Goal: Transaction & Acquisition: Purchase product/service

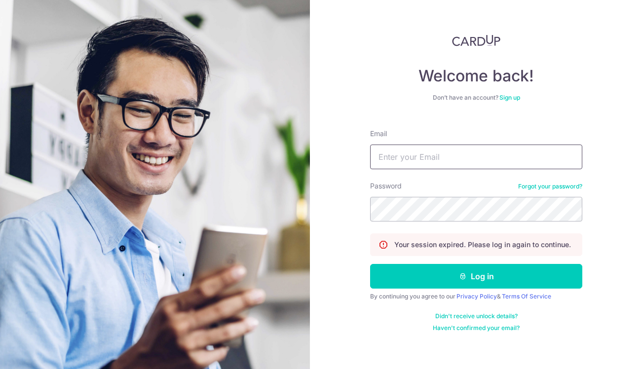
click at [394, 158] on input "Email" at bounding box center [476, 157] width 212 height 25
type input "[EMAIL_ADDRESS][DOMAIN_NAME]"
click at [370, 264] on button "Log in" at bounding box center [476, 276] width 212 height 25
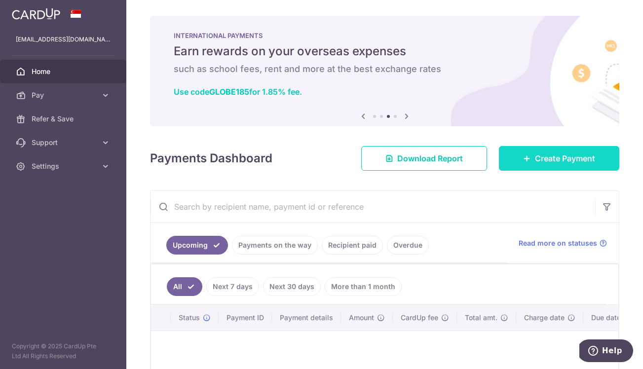
click at [538, 163] on span "Create Payment" at bounding box center [565, 158] width 60 height 12
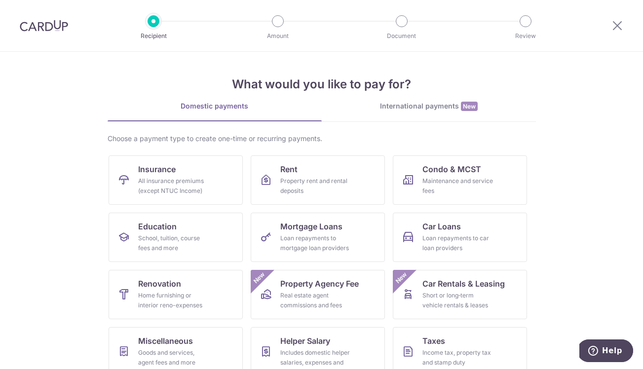
scroll to position [73, 0]
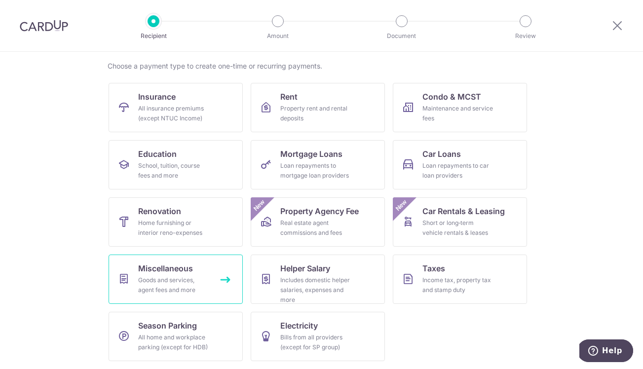
click at [178, 270] on span "Miscellaneous" at bounding box center [165, 268] width 55 height 12
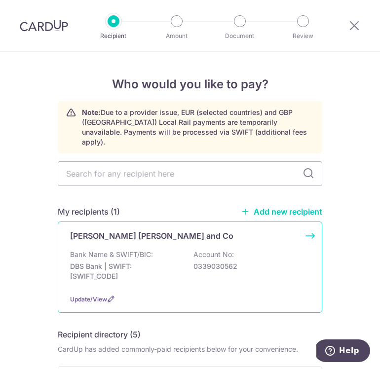
click at [231, 250] on p "Account No:" at bounding box center [213, 255] width 40 height 10
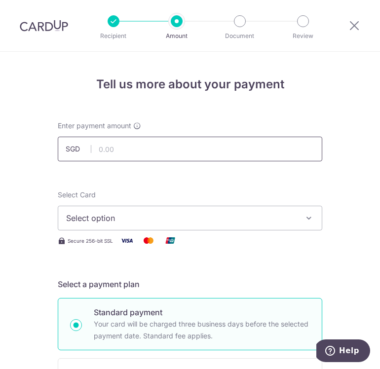
click at [177, 152] on input "text" at bounding box center [190, 149] width 264 height 25
click at [137, 152] on input "9000" at bounding box center [190, 149] width 264 height 25
click button "Add Card" at bounding box center [0, 0] width 0 height 0
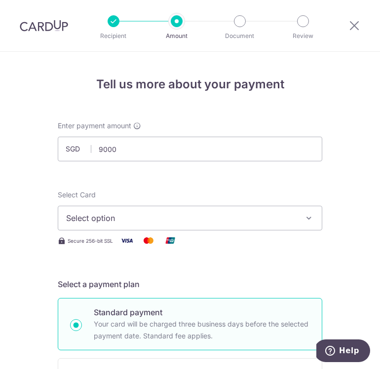
type input "9,000.00"
click at [115, 213] on span "Select option" at bounding box center [181, 218] width 230 height 12
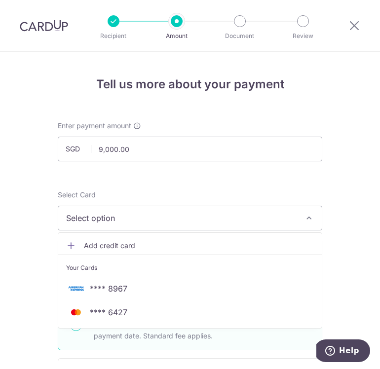
click at [114, 289] on span "**** 8967" at bounding box center [108, 289] width 37 height 12
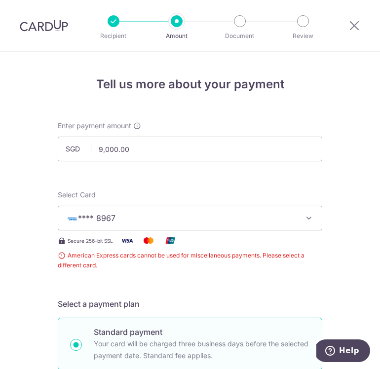
click at [120, 220] on span "**** 8967" at bounding box center [181, 218] width 230 height 12
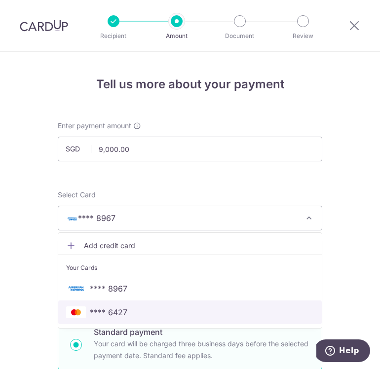
click at [117, 313] on span "**** 6427" at bounding box center [108, 312] width 37 height 12
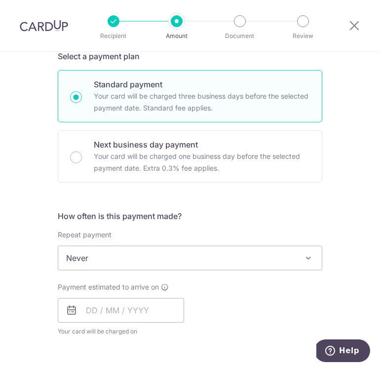
scroll to position [229, 0]
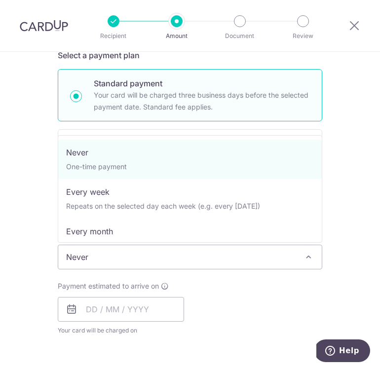
click at [163, 261] on span "Never" at bounding box center [189, 257] width 263 height 24
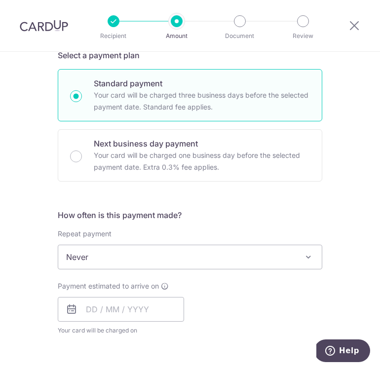
click at [262, 261] on span "Never" at bounding box center [189, 257] width 263 height 24
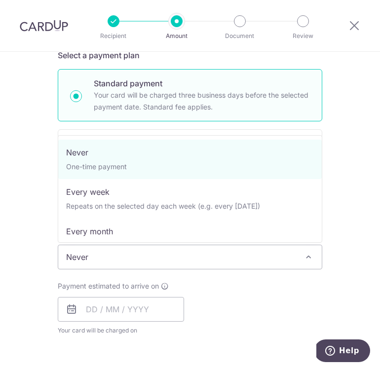
click at [262, 261] on span "Never" at bounding box center [189, 257] width 263 height 24
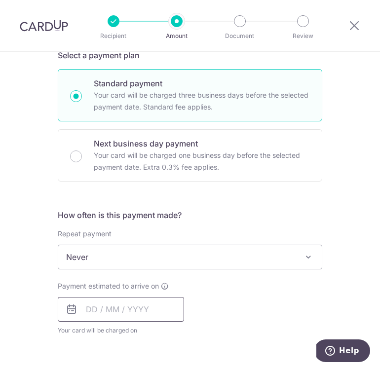
click at [101, 314] on input "text" at bounding box center [121, 309] width 126 height 25
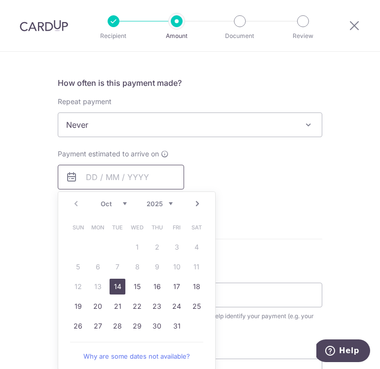
scroll to position [362, 0]
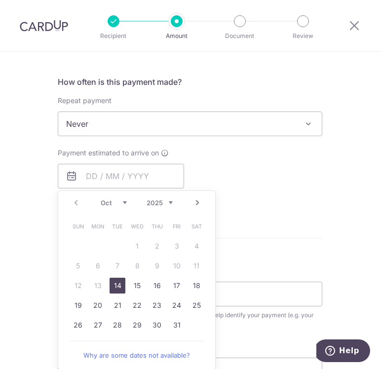
click at [114, 288] on link "14" at bounding box center [117, 286] width 16 height 16
type input "14/10/2025"
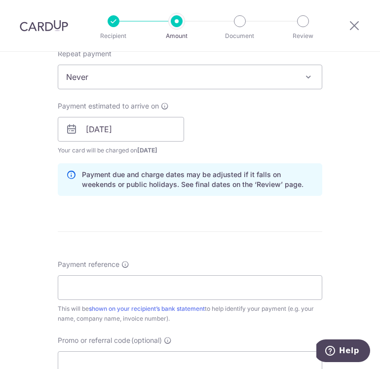
scroll to position [411, 0]
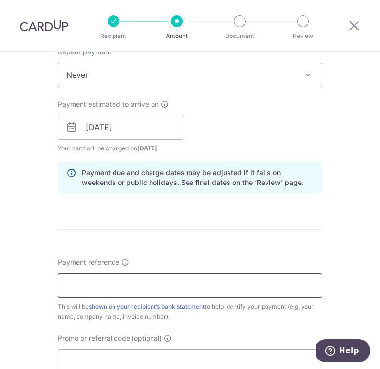
click at [115, 288] on input "Payment reference" at bounding box center [190, 285] width 264 height 25
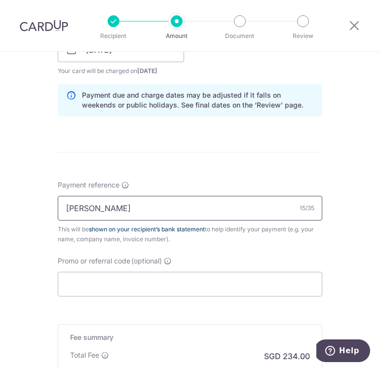
scroll to position [565, 0]
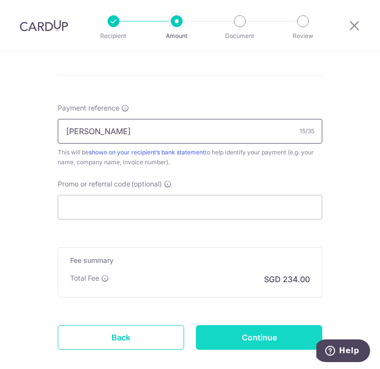
type input "RAJANDRAN DEVI"
click at [255, 342] on input "Continue" at bounding box center [259, 337] width 126 height 25
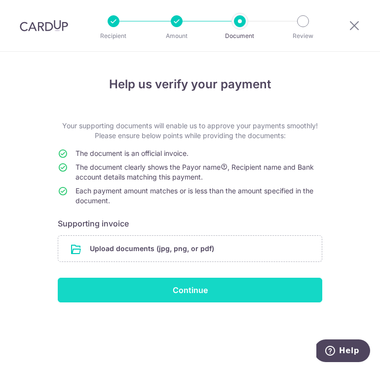
click at [181, 290] on input "Continue" at bounding box center [190, 290] width 264 height 25
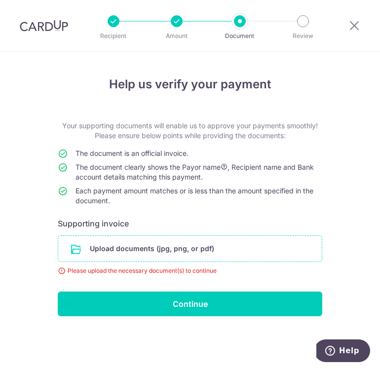
click at [116, 256] on input "file" at bounding box center [189, 249] width 263 height 26
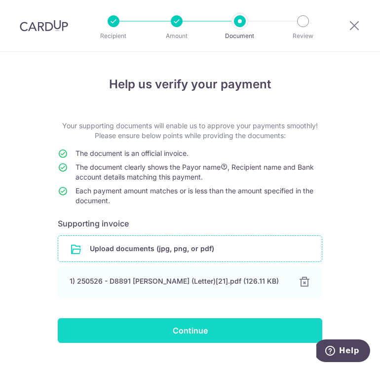
click at [210, 338] on input "Continue" at bounding box center [190, 330] width 264 height 25
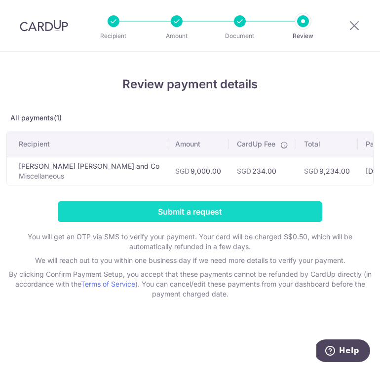
click at [202, 212] on input "Submit a request" at bounding box center [190, 211] width 264 height 21
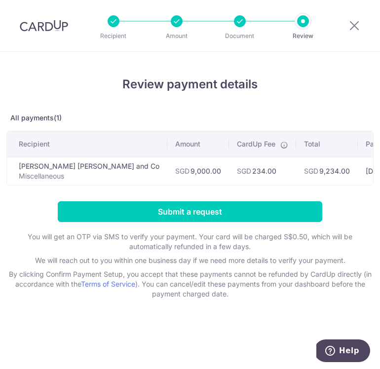
click at [111, 23] on div at bounding box center [114, 21] width 12 height 12
click at [181, 28] on div "Recipient Amount Document Review" at bounding box center [208, 25] width 241 height 51
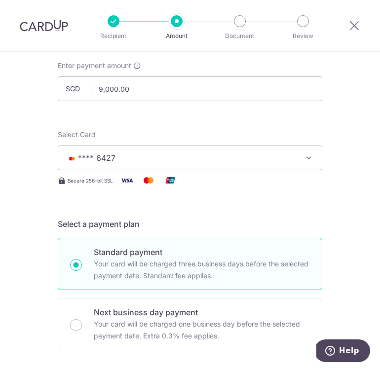
scroll to position [78, 0]
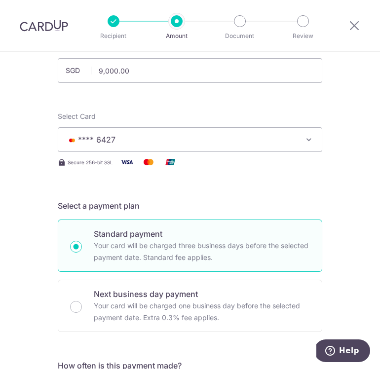
click at [315, 138] on button "**** 6427" at bounding box center [190, 139] width 264 height 25
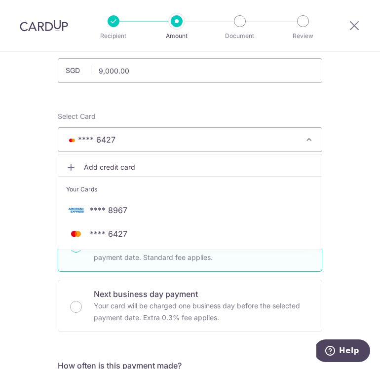
click at [156, 166] on span "Add credit card" at bounding box center [199, 167] width 230 height 10
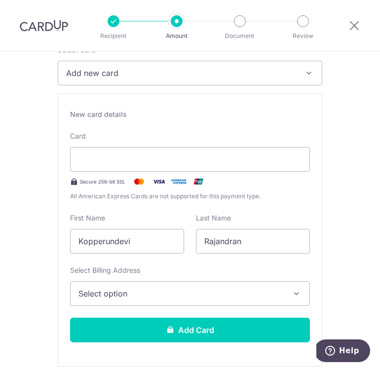
scroll to position [198, 0]
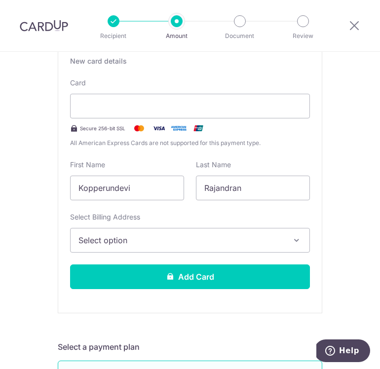
click at [117, 243] on span "Select option" at bounding box center [180, 240] width 205 height 12
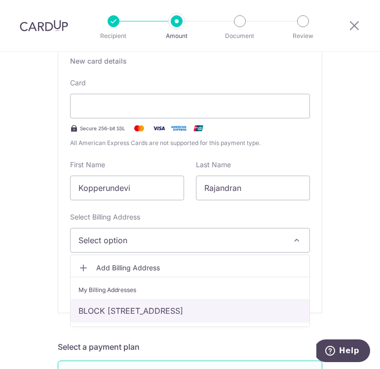
click at [114, 308] on link "BLOCK 174, BISHAN STREET 13 , Singapore, SINGAPORE, Singapore-570174" at bounding box center [190, 311] width 239 height 24
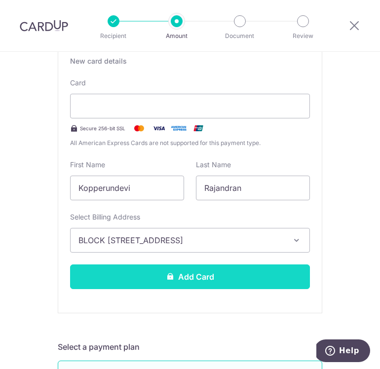
click at [185, 282] on button "Add Card" at bounding box center [190, 276] width 240 height 25
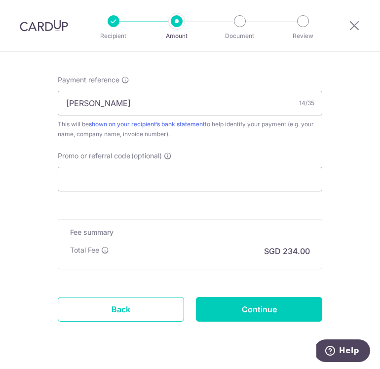
scroll to position [594, 0]
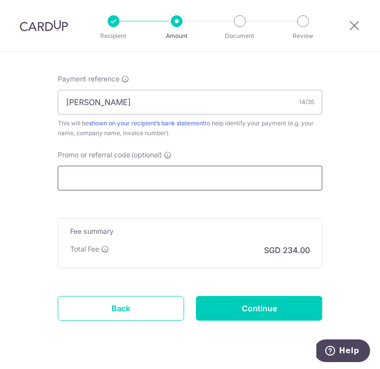
click at [92, 184] on input "Promo or referral code (optional)" at bounding box center [190, 178] width 264 height 25
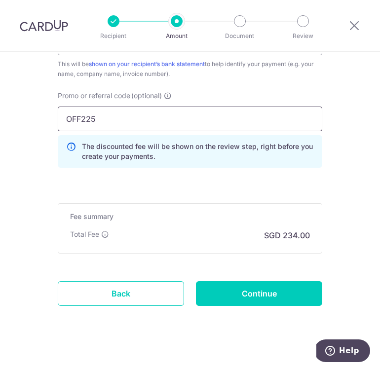
scroll to position [655, 0]
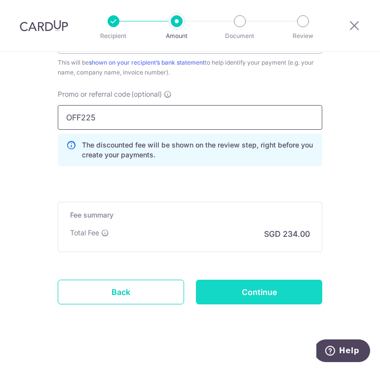
type input "OFF225"
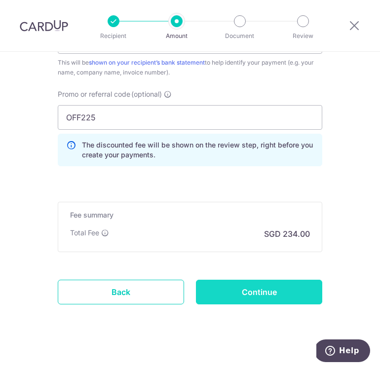
click at [231, 293] on input "Continue" at bounding box center [259, 292] width 126 height 25
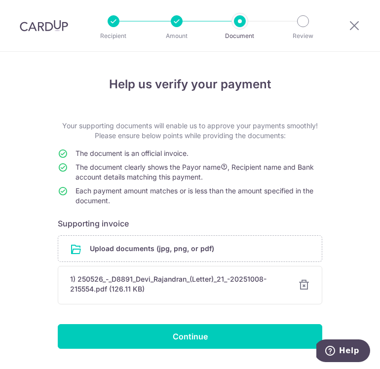
scroll to position [26, 0]
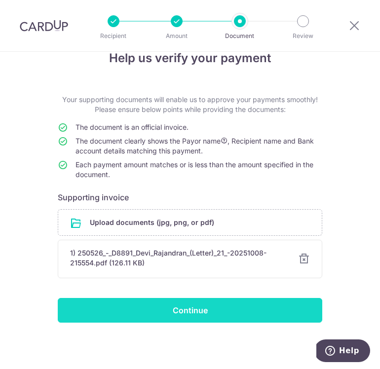
click at [202, 309] on input "Continue" at bounding box center [190, 310] width 264 height 25
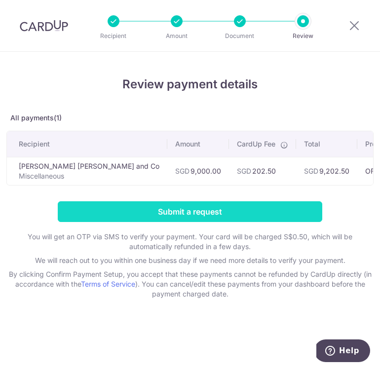
click at [210, 212] on input "Submit a request" at bounding box center [190, 211] width 264 height 21
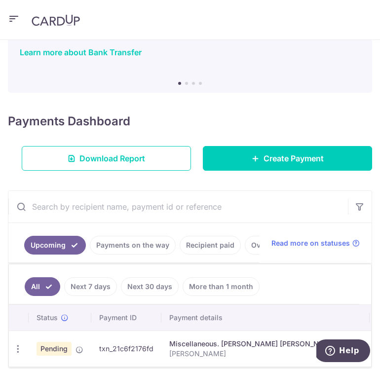
scroll to position [113, 0]
